Goal: Find specific page/section: Find specific page/section

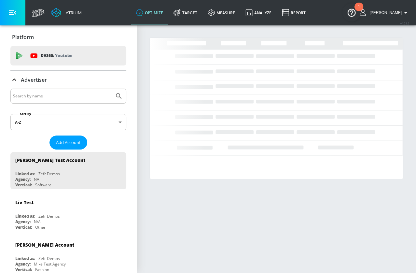
click at [44, 95] on input "Search by name" at bounding box center [62, 96] width 99 height 8
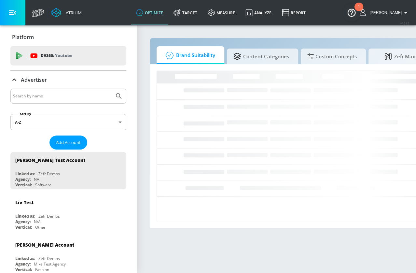
type input "h"
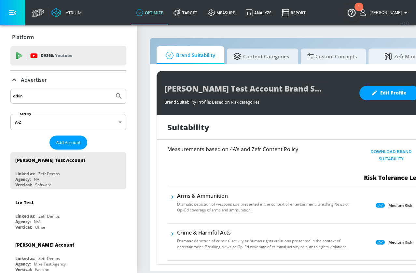
type input "orkin"
click at [112, 89] on button "Submit Search" at bounding box center [119, 96] width 14 height 14
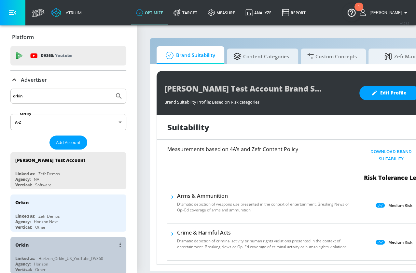
click at [79, 239] on div "Orkin" at bounding box center [69, 244] width 109 height 16
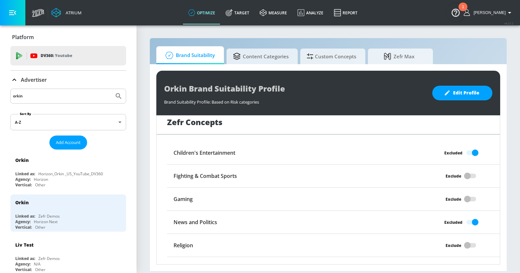
scroll to position [528, 0]
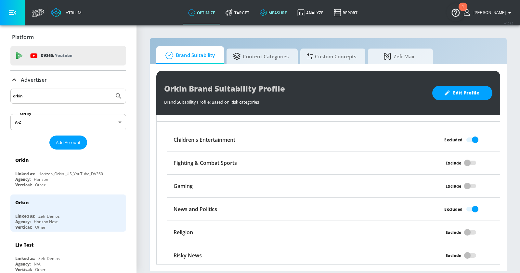
click at [267, 12] on icon at bounding box center [263, 12] width 7 height 7
